Goal: Task Accomplishment & Management: Use online tool/utility

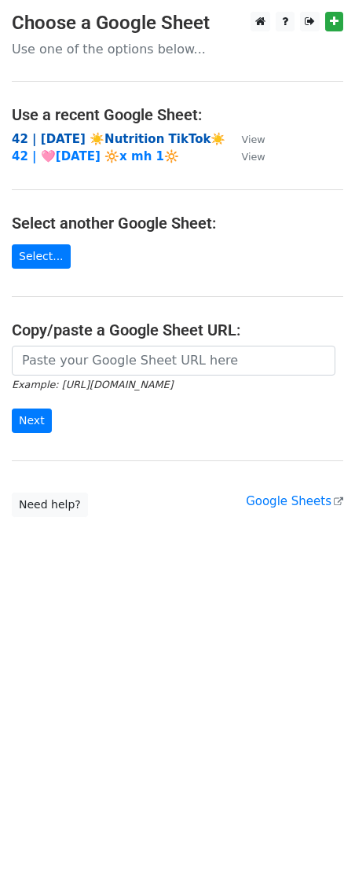
click at [106, 135] on strong "42 | AUG 5 ☀️Nutrition TikTok☀️" at bounding box center [119, 139] width 214 height 14
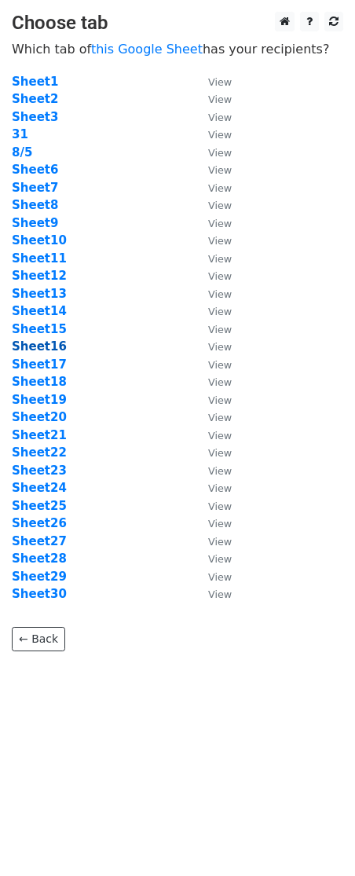
click at [24, 347] on strong "Sheet16" at bounding box center [39, 346] width 55 height 14
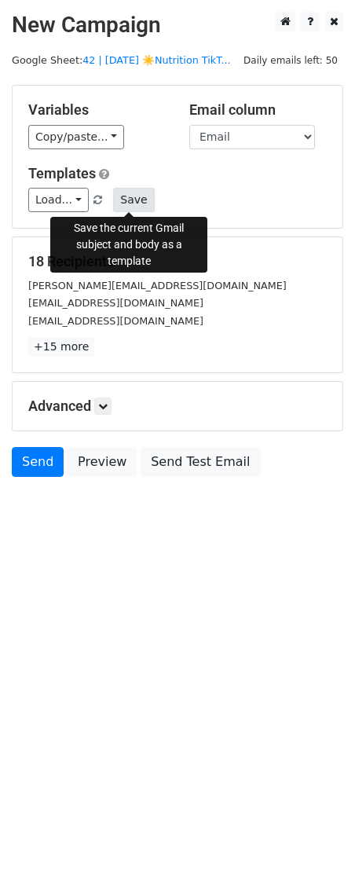
click at [131, 204] on button "Save" at bounding box center [133, 200] width 41 height 24
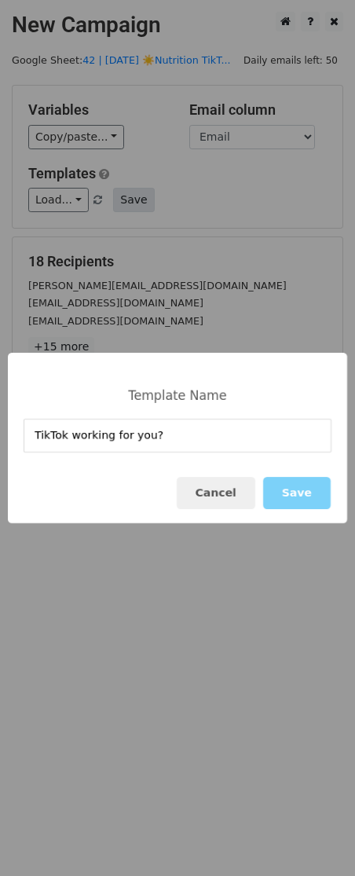
type input "TikTok working for you?"
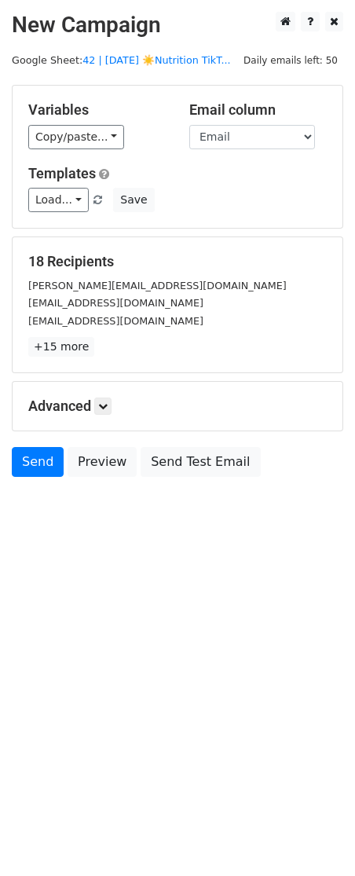
click at [114, 395] on div "Advanced Tracking Track Opens UTM Codes Track Clicks Filters Only include sprea…" at bounding box center [178, 406] width 330 height 49
click at [111, 400] on link at bounding box center [102, 406] width 17 height 17
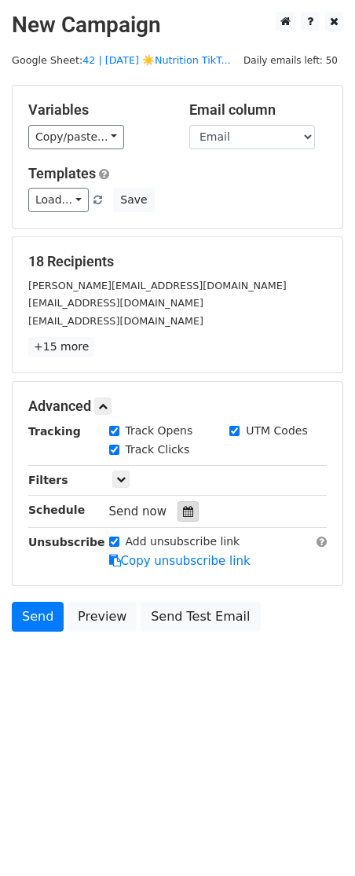
click at [183, 506] on icon at bounding box center [188, 511] width 10 height 11
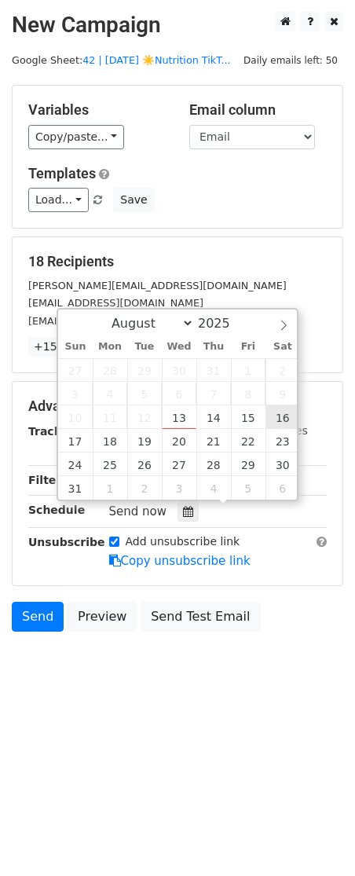
type input "2025-08-16 12:00"
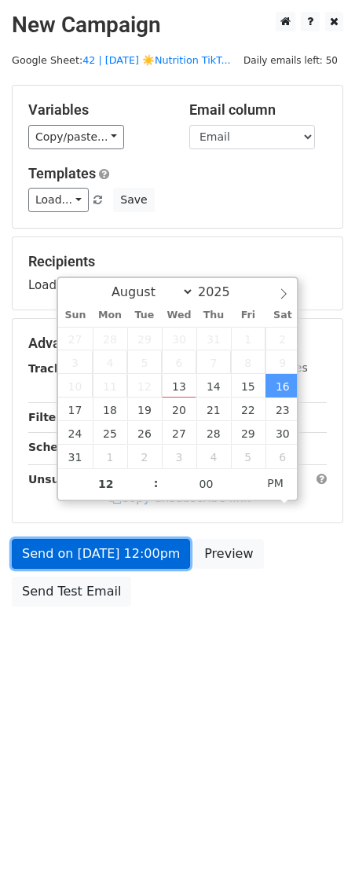
click at [124, 562] on link "Send on Aug 16 at 12:00pm" at bounding box center [101, 554] width 178 height 30
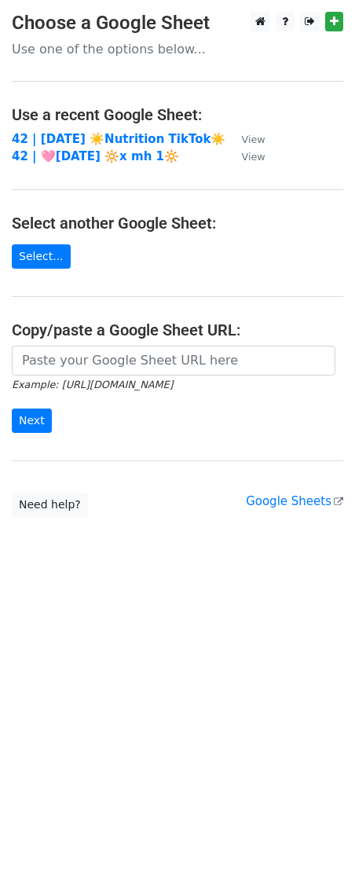
click at [87, 120] on h4 "Use a recent Google Sheet:" at bounding box center [178, 114] width 332 height 19
click at [81, 130] on td "42 | AUG 5 ☀️Nutrition TikTok☀️" at bounding box center [119, 139] width 214 height 18
click at [59, 135] on strong "42 | AUG 5 ☀️Nutrition TikTok☀️" at bounding box center [119, 139] width 214 height 14
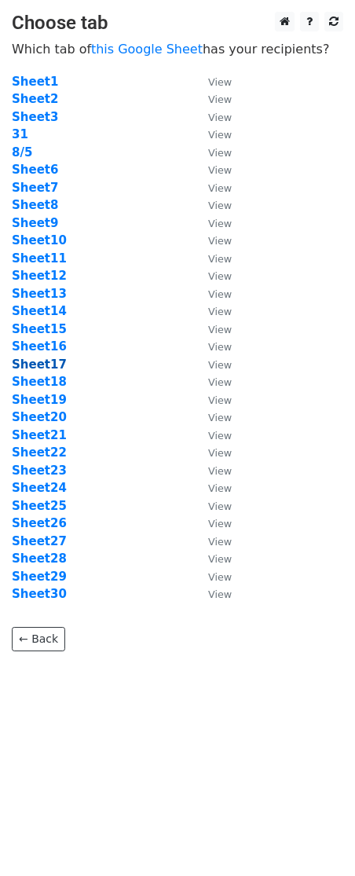
click at [47, 369] on strong "Sheet17" at bounding box center [39, 365] width 55 height 14
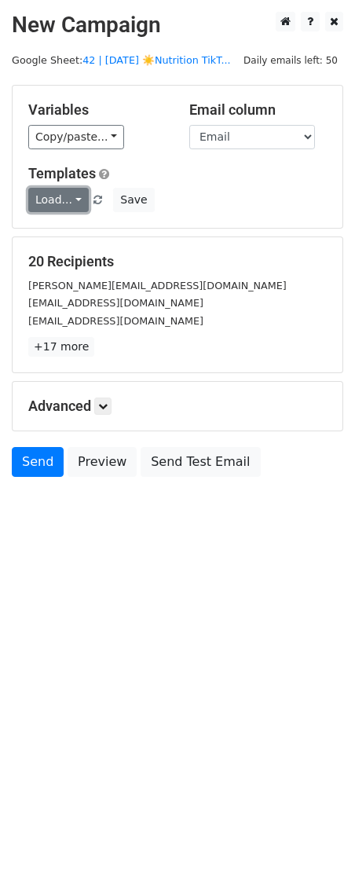
click at [59, 200] on link "Load..." at bounding box center [58, 200] width 61 height 24
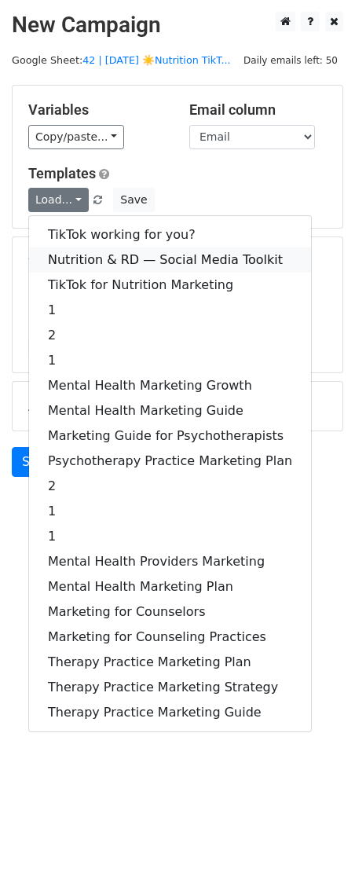
click at [72, 261] on link "Nutrition & RD — Social Media Toolkit" at bounding box center [170, 260] width 282 height 25
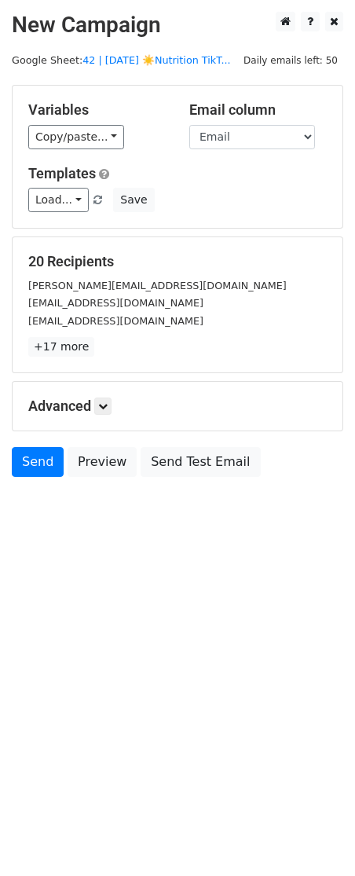
click at [112, 415] on div "Advanced Tracking Track Opens UTM Codes Track Clicks Filters Only include sprea…" at bounding box center [178, 406] width 330 height 49
click at [108, 409] on icon at bounding box center [102, 406] width 9 height 9
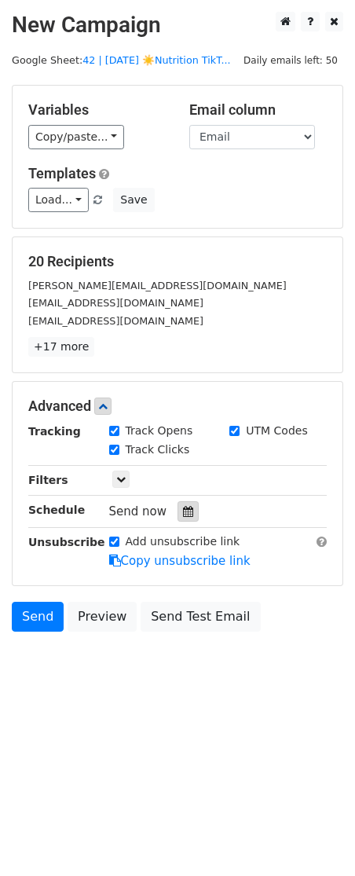
click at [185, 506] on icon at bounding box center [188, 511] width 10 height 11
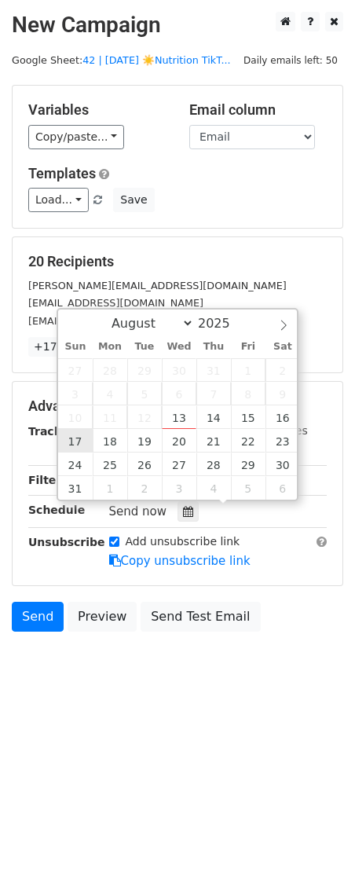
type input "2025-08-17 12:00"
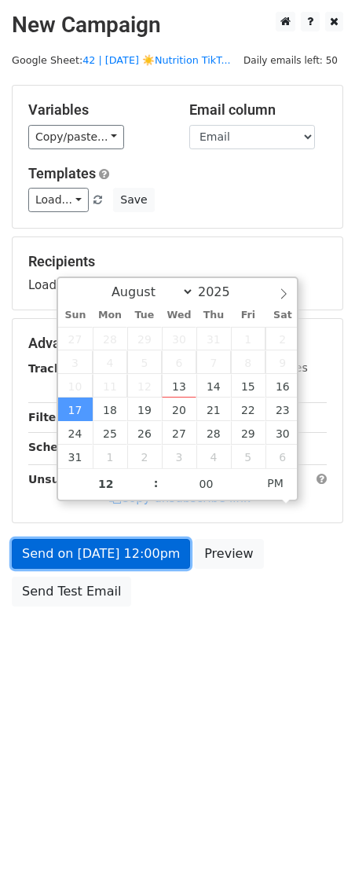
click at [94, 543] on link "Send on Aug 17 at 12:00pm" at bounding box center [101, 554] width 178 height 30
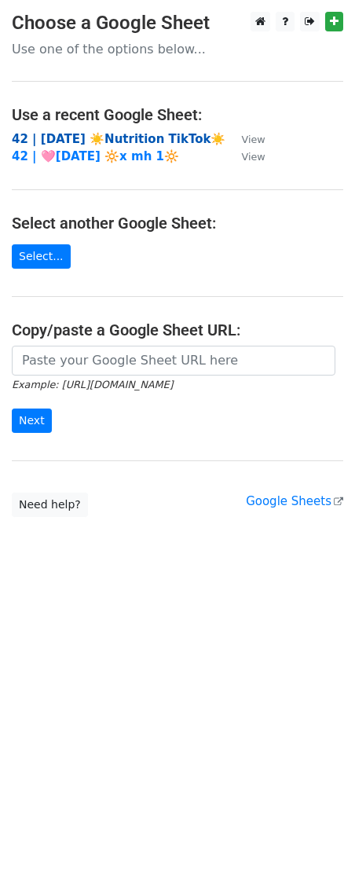
click at [79, 134] on strong "42 | [DATE] ☀️Nutrition TikTok☀️" at bounding box center [119, 139] width 214 height 14
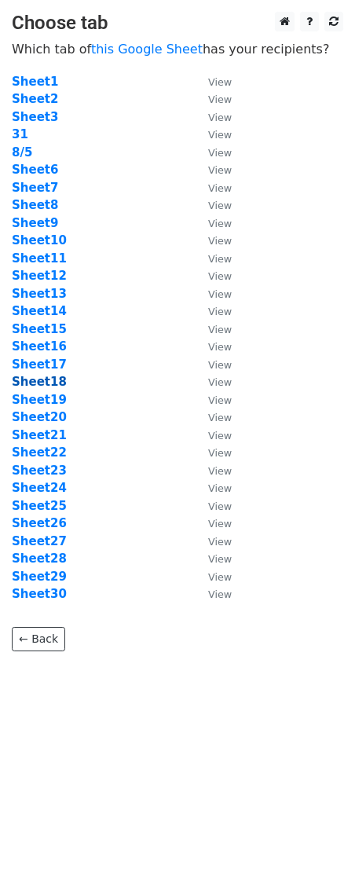
click at [47, 388] on strong "Sheet18" at bounding box center [39, 382] width 55 height 14
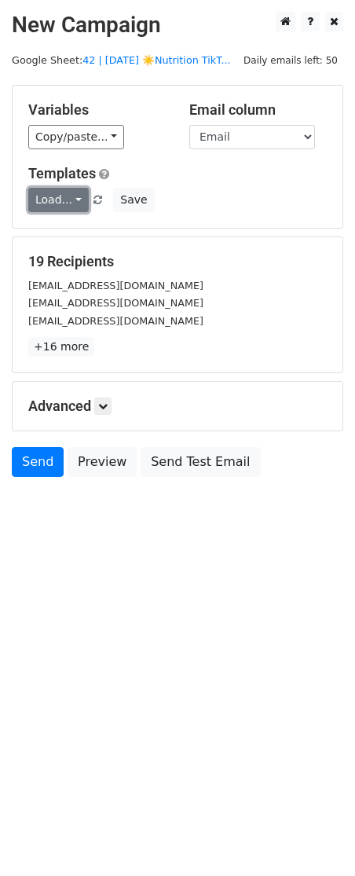
click at [50, 202] on link "Load..." at bounding box center [58, 200] width 61 height 24
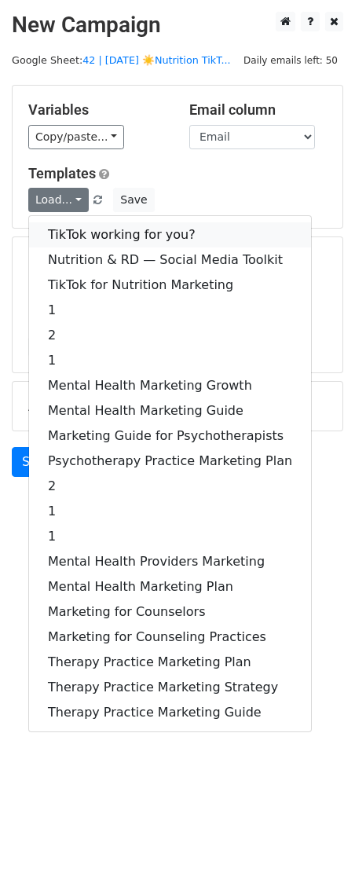
click at [57, 236] on link "TikTok working for you?" at bounding box center [170, 234] width 282 height 25
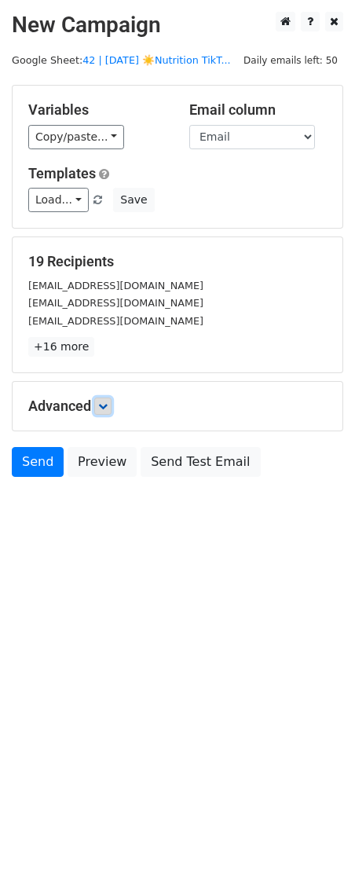
click at [104, 412] on link at bounding box center [102, 406] width 17 height 17
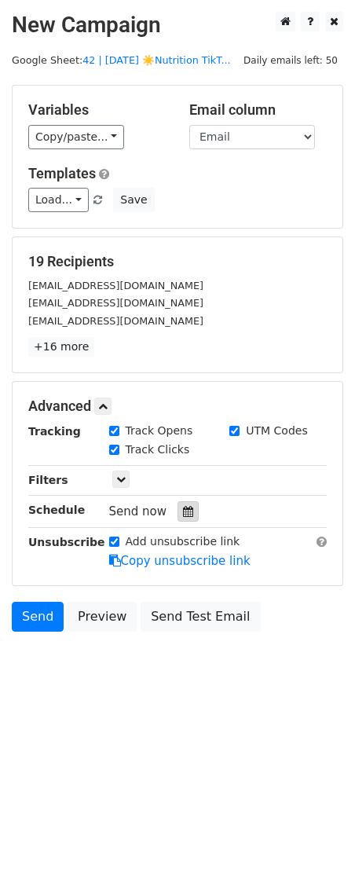
click at [178, 518] on div at bounding box center [188, 511] width 21 height 20
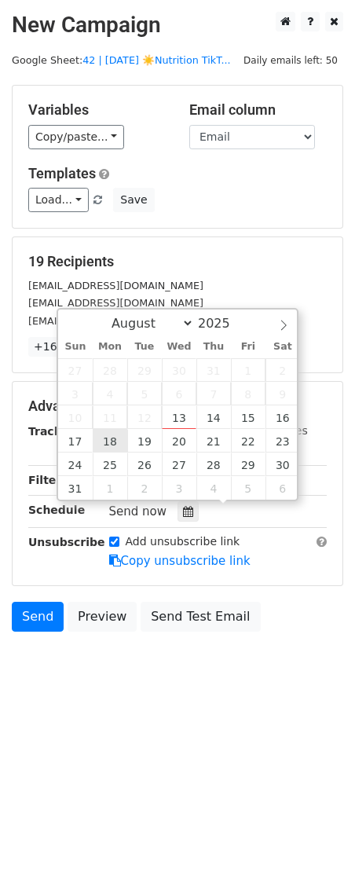
type input "2025-08-18 12:00"
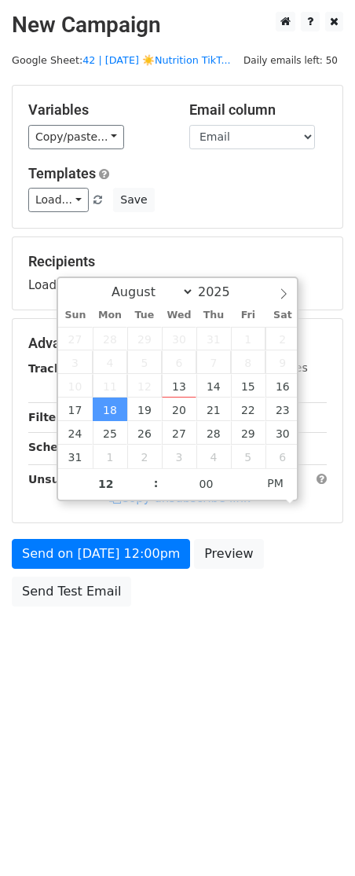
click at [108, 568] on div "Send on Aug 18 at 12:00pm Preview Send Test Email" at bounding box center [177, 576] width 355 height 75
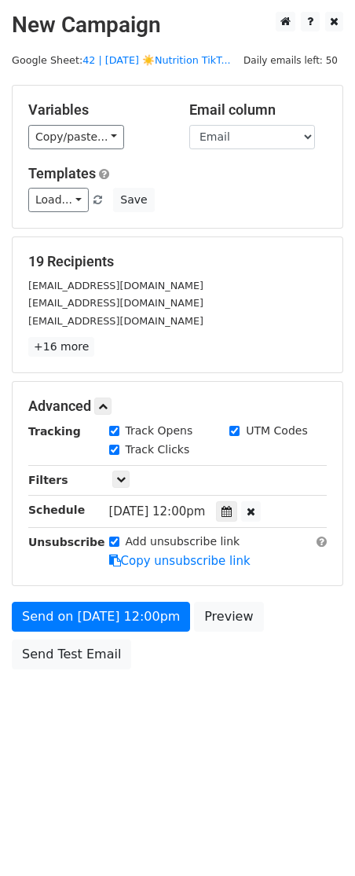
click at [86, 568] on div "Advanced Tracking Track Opens UTM Codes Track Clicks Filters Only include sprea…" at bounding box center [178, 484] width 330 height 204
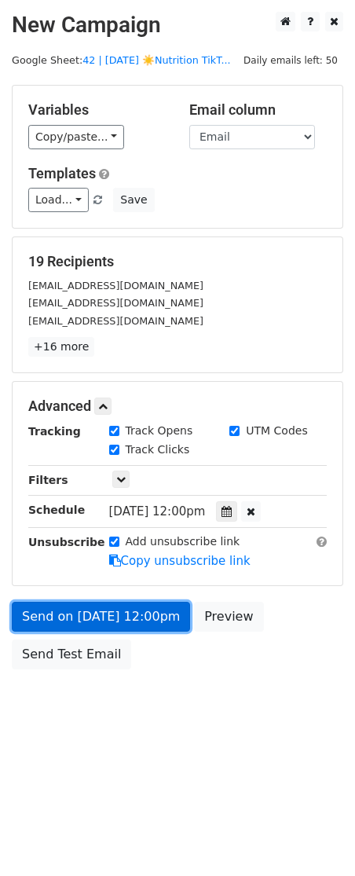
click at [71, 611] on link "Send on Aug 18 at 12:00pm" at bounding box center [101, 617] width 178 height 30
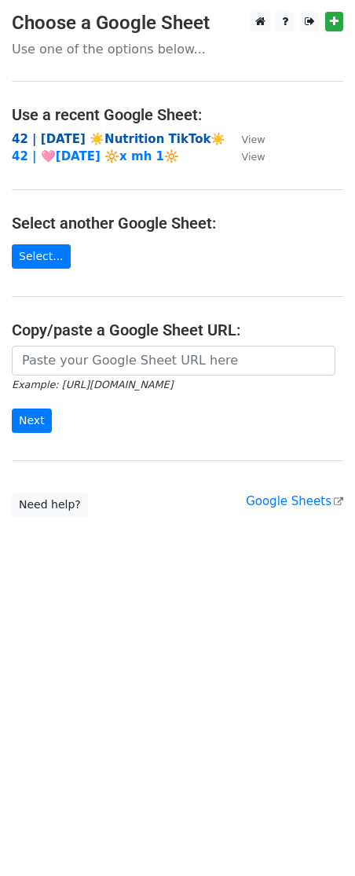
click at [97, 135] on strong "42 | [DATE] ☀️Nutrition TikTok☀️" at bounding box center [119, 139] width 214 height 14
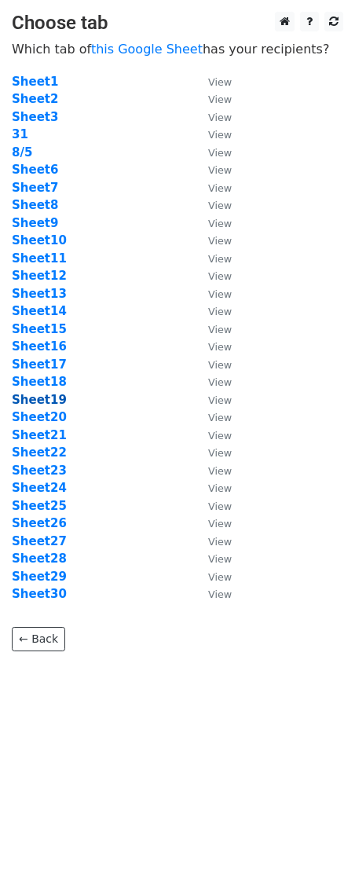
click at [51, 400] on strong "Sheet19" at bounding box center [39, 400] width 55 height 14
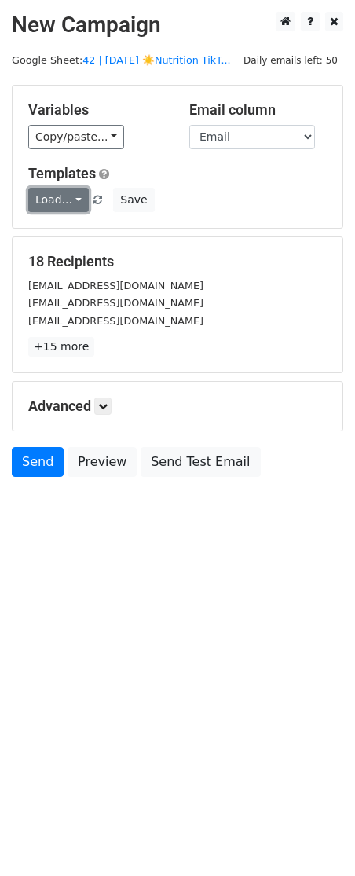
click at [66, 201] on link "Load..." at bounding box center [58, 200] width 61 height 24
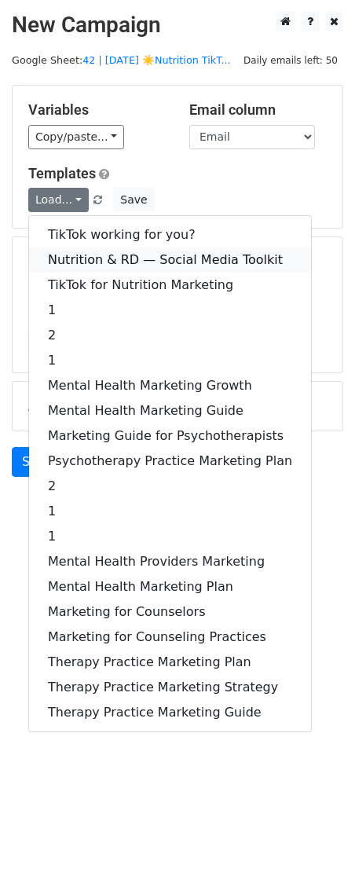
click at [79, 248] on link "Nutrition & RD — Social Media Toolkit" at bounding box center [170, 260] width 282 height 25
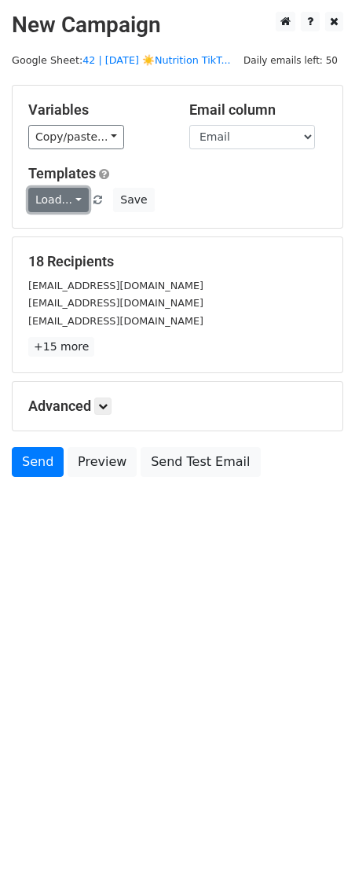
click at [60, 196] on link "Load..." at bounding box center [58, 200] width 61 height 24
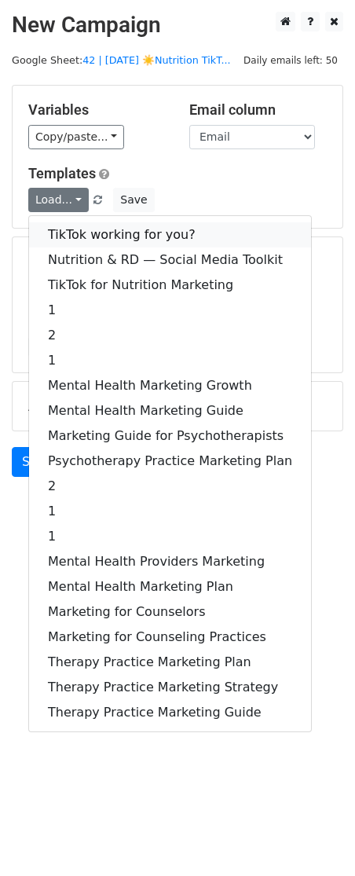
click at [75, 228] on link "TikTok working for you?" at bounding box center [170, 234] width 282 height 25
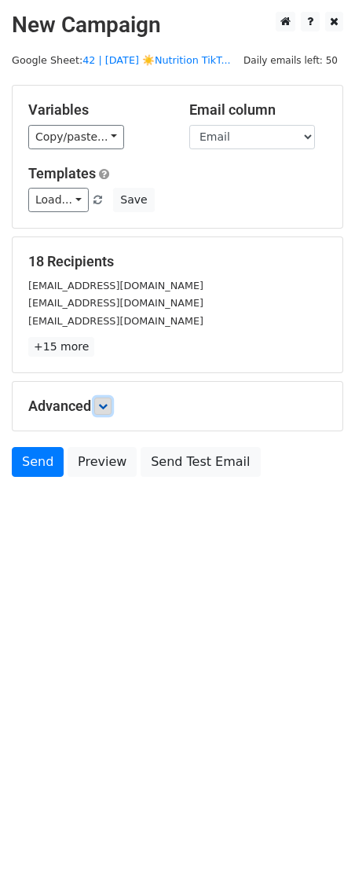
click at [108, 408] on icon at bounding box center [102, 406] width 9 height 9
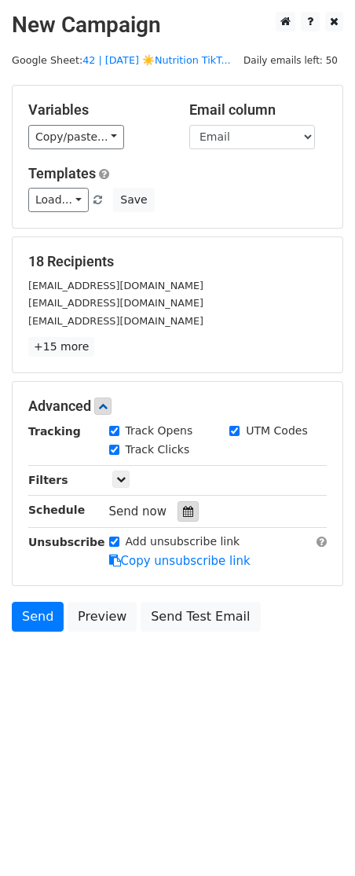
click at [180, 519] on div at bounding box center [188, 511] width 21 height 20
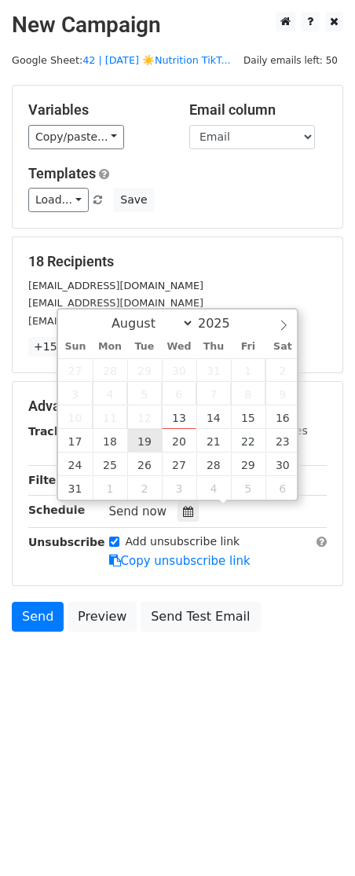
type input "2025-08-19 12:00"
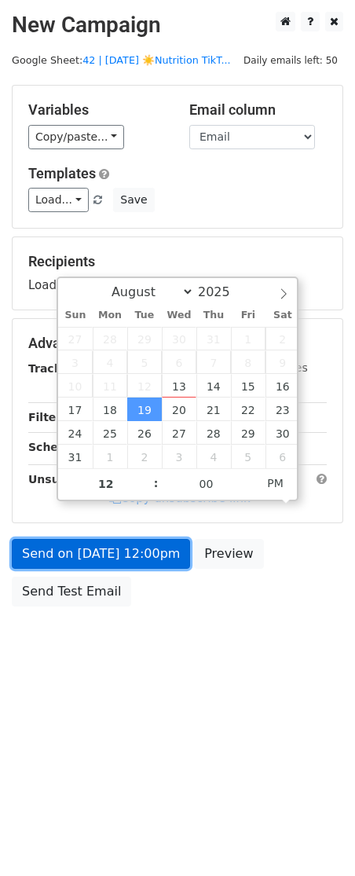
click at [107, 545] on link "Send on Aug 19 at 12:00pm" at bounding box center [101, 554] width 178 height 30
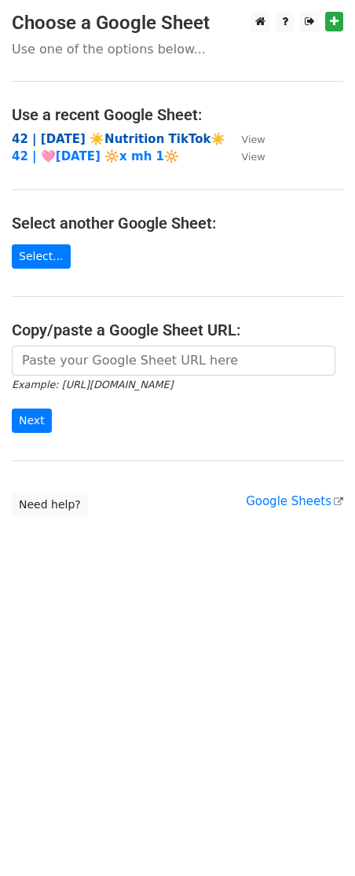
click at [117, 134] on strong "42 | [DATE] ☀️Nutrition TikTok☀️" at bounding box center [119, 139] width 214 height 14
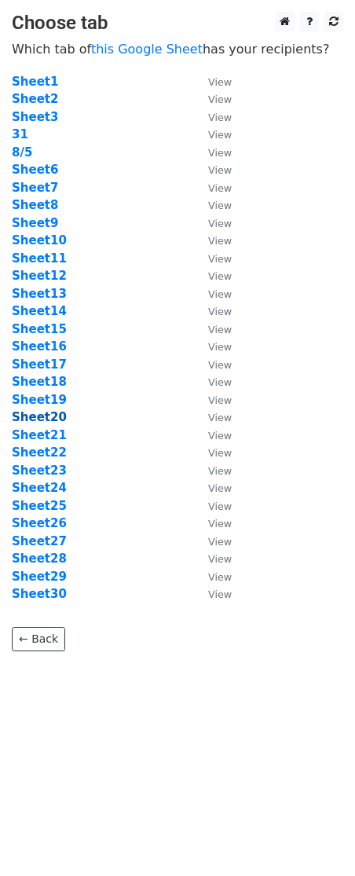
click at [48, 413] on strong "Sheet20" at bounding box center [39, 417] width 55 height 14
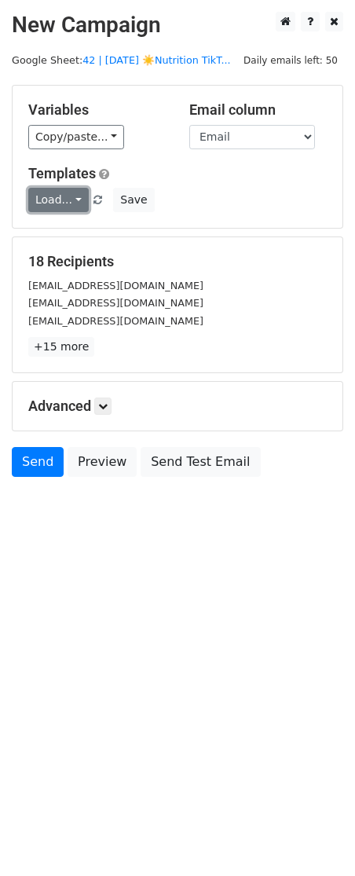
click at [55, 201] on link "Load..." at bounding box center [58, 200] width 61 height 24
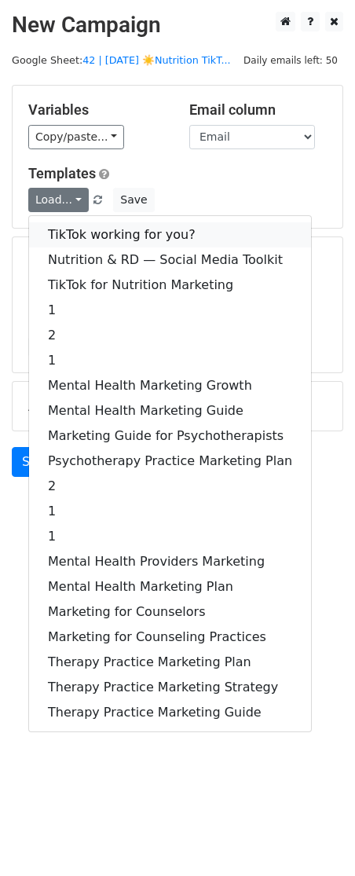
click at [55, 239] on link "TikTok working for you?" at bounding box center [170, 234] width 282 height 25
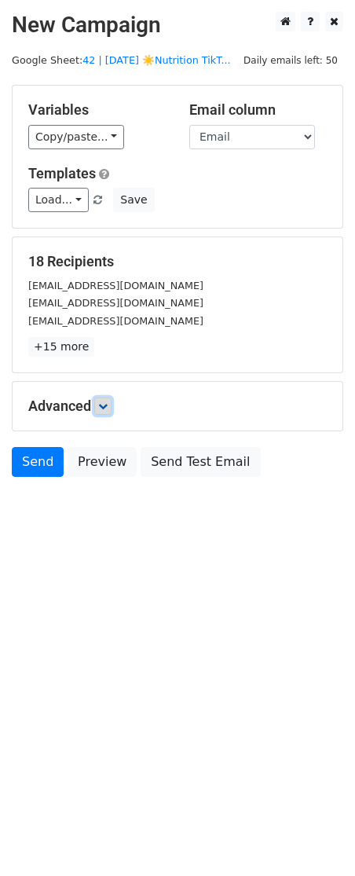
click at [107, 412] on link at bounding box center [102, 406] width 17 height 17
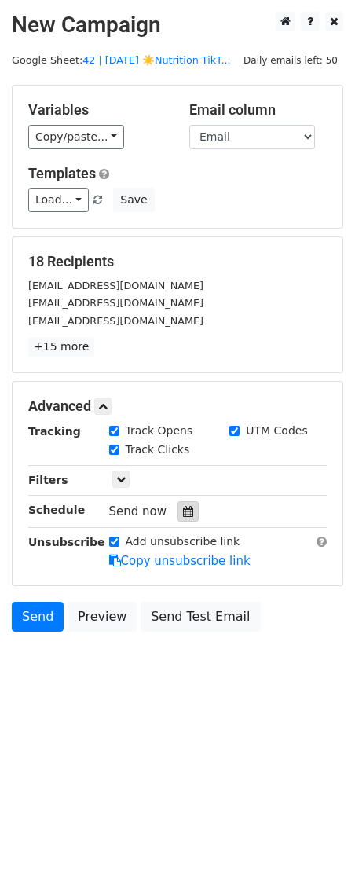
click at [183, 516] on icon at bounding box center [188, 511] width 10 height 11
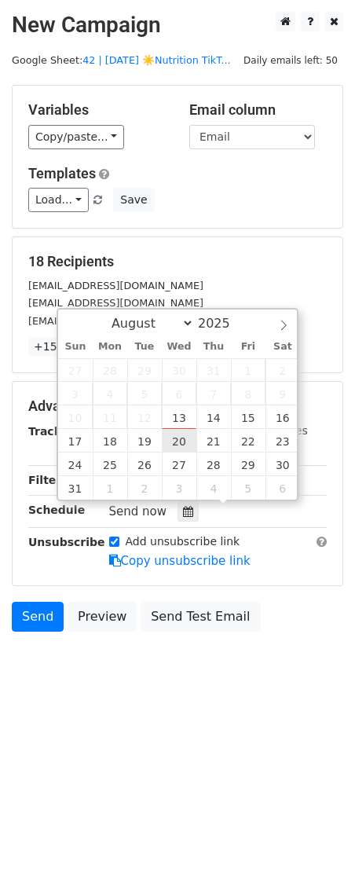
type input "2025-08-20 12:00"
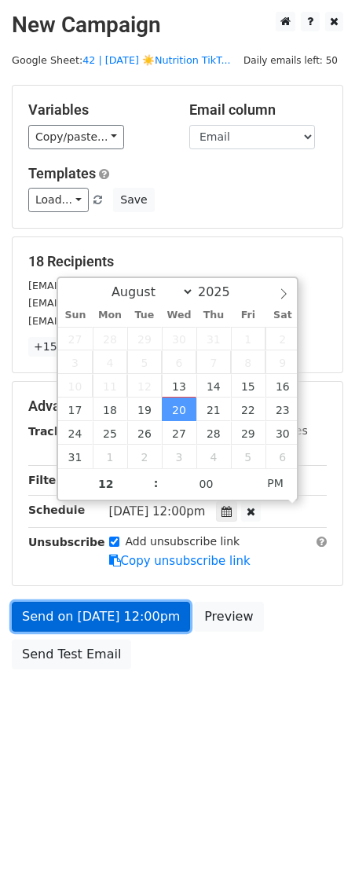
click at [116, 602] on link "Send on Aug 20 at 12:00pm" at bounding box center [101, 617] width 178 height 30
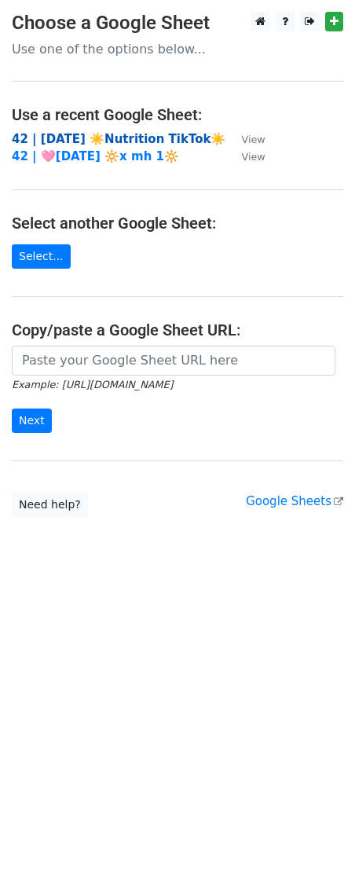
click at [125, 136] on strong "42 | [DATE] ☀️Nutrition TikTok☀️" at bounding box center [119, 139] width 214 height 14
